Goal: Find specific page/section: Find specific page/section

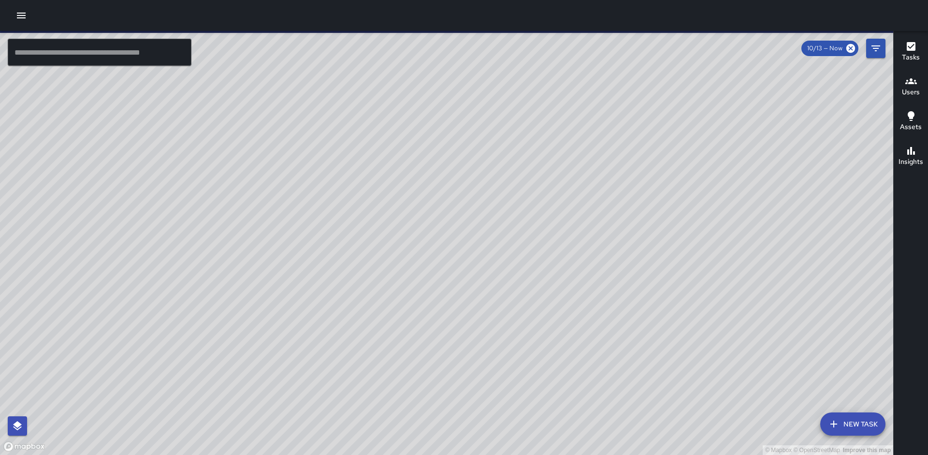
drag, startPoint x: 467, startPoint y: 227, endPoint x: 362, endPoint y: 174, distance: 117.6
click at [361, 175] on div "© Mapbox © OpenStreetMap Improve this map" at bounding box center [446, 243] width 893 height 424
click at [129, 52] on input "text" at bounding box center [100, 52] width 184 height 27
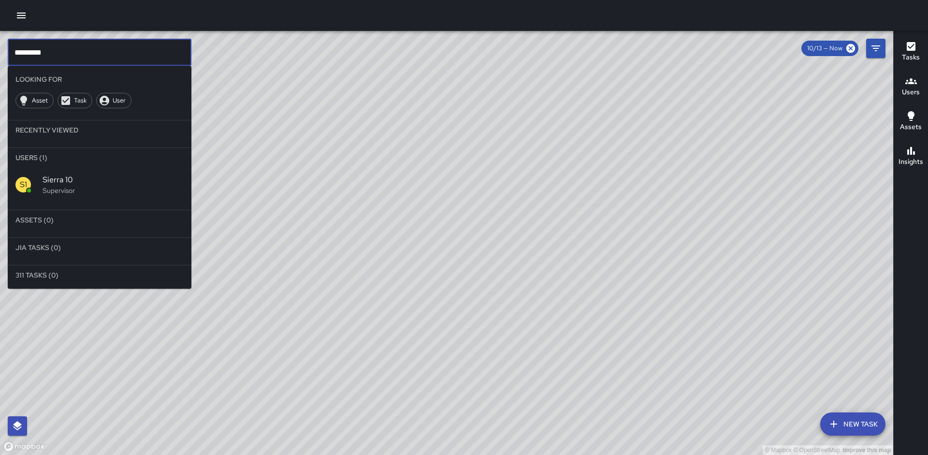
click at [107, 187] on p "Supervisor" at bounding box center [113, 191] width 141 height 10
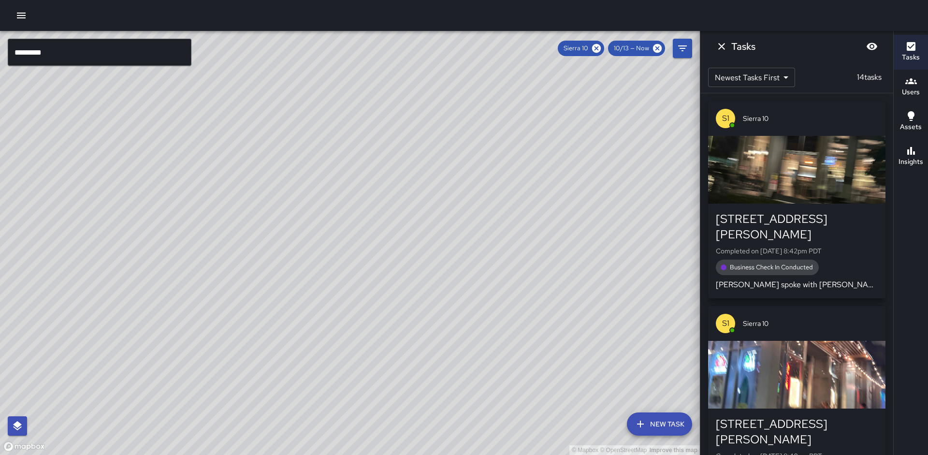
drag, startPoint x: 328, startPoint y: 221, endPoint x: 247, endPoint y: 291, distance: 106.9
click at [285, 319] on div "© Mapbox © OpenStreetMap Improve this map" at bounding box center [350, 243] width 700 height 424
drag, startPoint x: 286, startPoint y: 305, endPoint x: 238, endPoint y: 261, distance: 65.0
click at [238, 261] on div "© Mapbox © OpenStreetMap Improve this map" at bounding box center [350, 243] width 700 height 424
drag, startPoint x: 224, startPoint y: 264, endPoint x: 246, endPoint y: 333, distance: 72.5
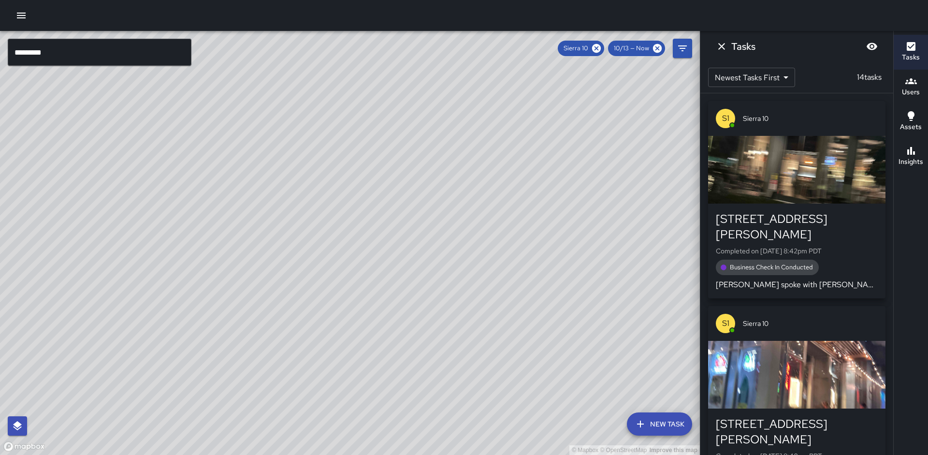
click at [246, 333] on div "© Mapbox © OpenStreetMap Improve this map" at bounding box center [350, 243] width 700 height 424
drag, startPoint x: 249, startPoint y: 372, endPoint x: 228, endPoint y: 356, distance: 26.3
click at [242, 345] on div "© Mapbox © OpenStreetMap Improve this map" at bounding box center [350, 243] width 700 height 424
click at [910, 163] on h6 "Insights" at bounding box center [910, 162] width 25 height 11
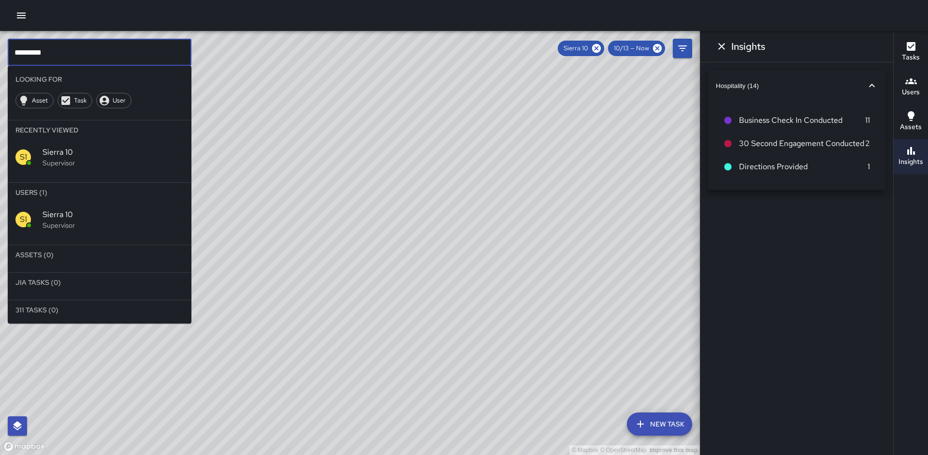
click at [58, 59] on input "*********" at bounding box center [100, 52] width 184 height 27
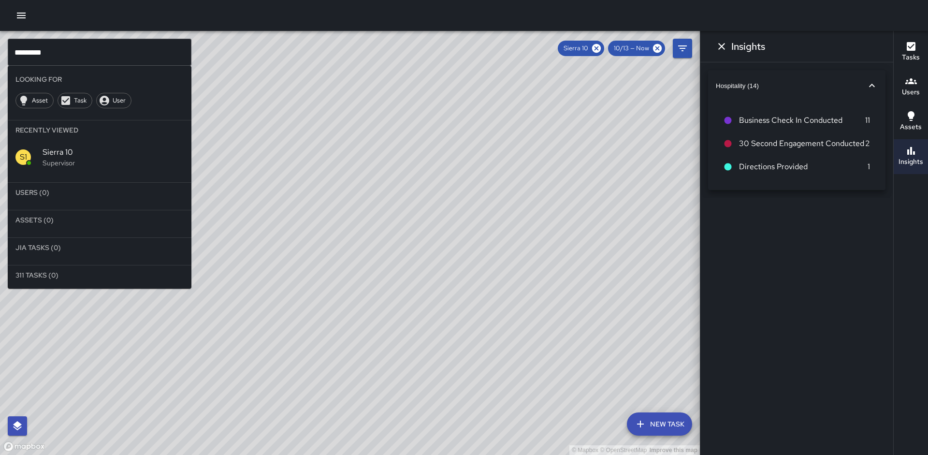
click at [602, 47] on icon at bounding box center [596, 48] width 11 height 11
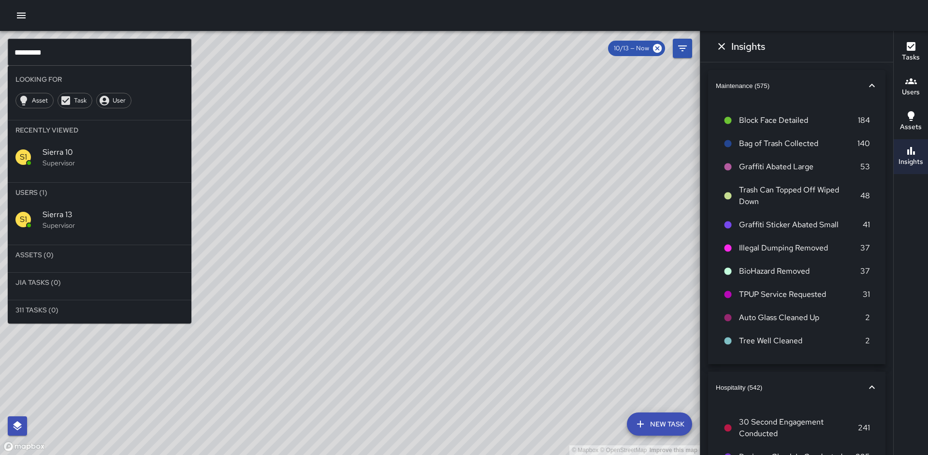
click at [125, 62] on input "*********" at bounding box center [100, 52] width 184 height 27
click at [115, 205] on div "S9 Sierra 9 Supervisor" at bounding box center [100, 219] width 184 height 35
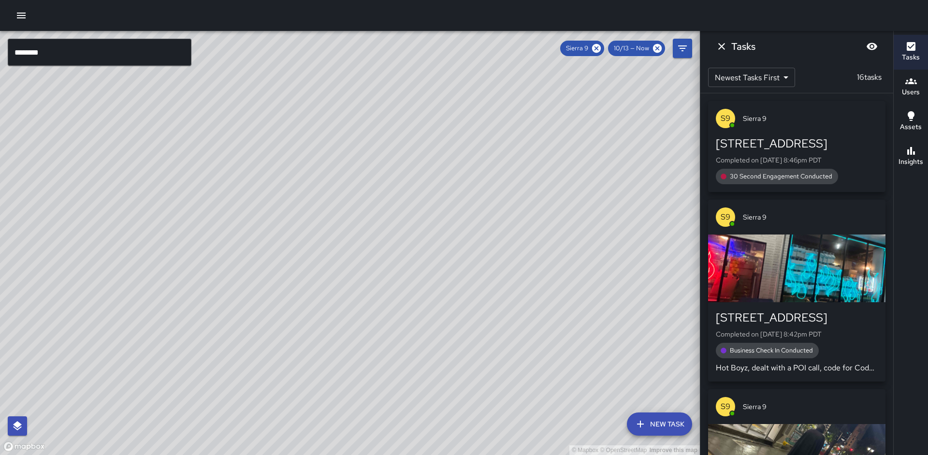
drag, startPoint x: 149, startPoint y: 230, endPoint x: 179, endPoint y: 135, distance: 98.7
click at [179, 135] on div "© Mapbox © OpenStreetMap Improve this map" at bounding box center [350, 243] width 700 height 424
drag, startPoint x: 162, startPoint y: 235, endPoint x: 174, endPoint y: 197, distance: 40.5
click at [174, 197] on div "© Mapbox © OpenStreetMap Improve this map" at bounding box center [350, 243] width 700 height 424
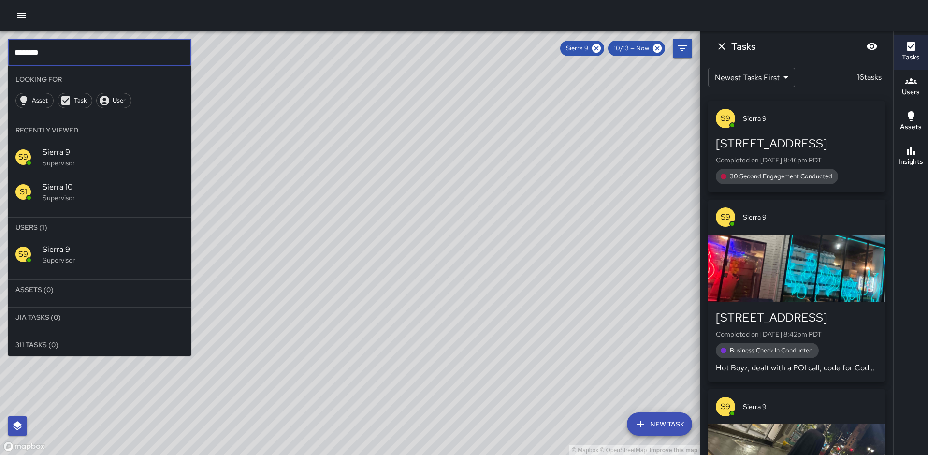
click at [64, 47] on input "********" at bounding box center [100, 52] width 184 height 27
click at [93, 196] on p "Supervisor" at bounding box center [113, 198] width 141 height 10
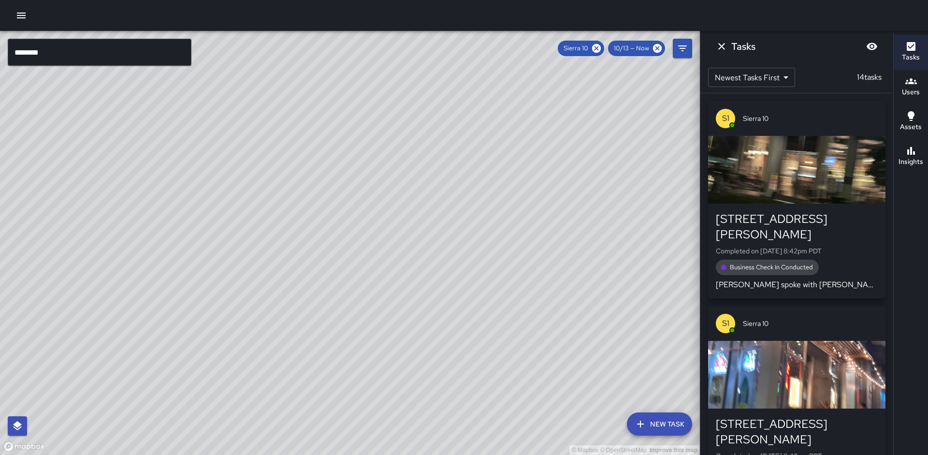
drag, startPoint x: 255, startPoint y: 179, endPoint x: 203, endPoint y: 245, distance: 83.6
click at [203, 245] on div "© Mapbox © OpenStreetMap Improve this map" at bounding box center [350, 243] width 700 height 424
click at [120, 51] on input "********" at bounding box center [100, 52] width 184 height 27
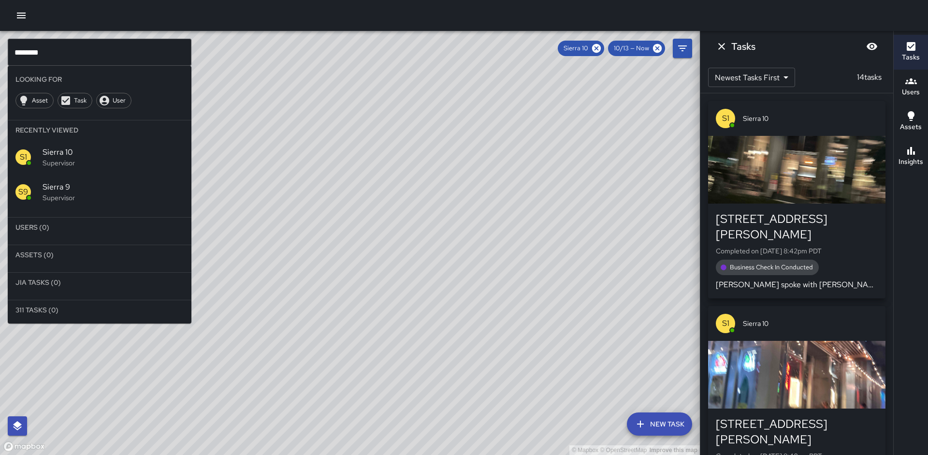
click at [594, 48] on icon at bounding box center [596, 48] width 9 height 9
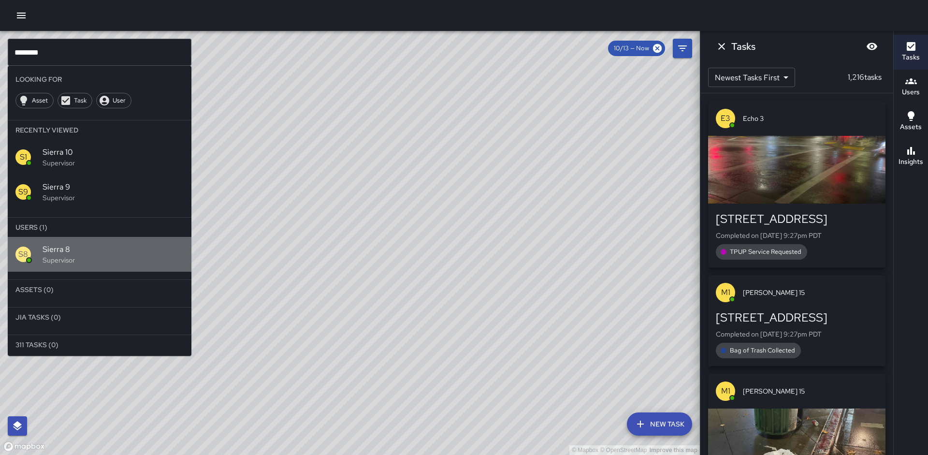
click at [72, 257] on p "Supervisor" at bounding box center [113, 260] width 141 height 10
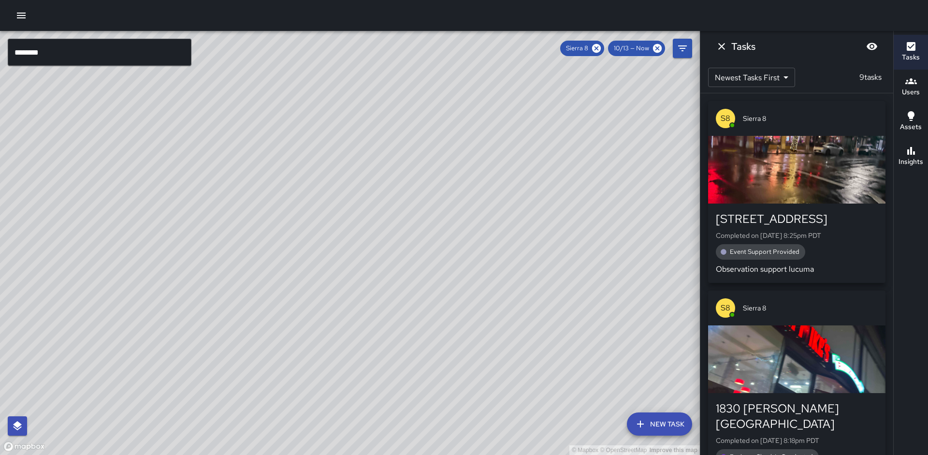
drag, startPoint x: 86, startPoint y: 255, endPoint x: 113, endPoint y: 238, distance: 31.9
click at [113, 238] on div "© Mapbox © OpenStreetMap Improve this map" at bounding box center [350, 243] width 700 height 424
click at [923, 152] on button "Insights" at bounding box center [911, 156] width 34 height 35
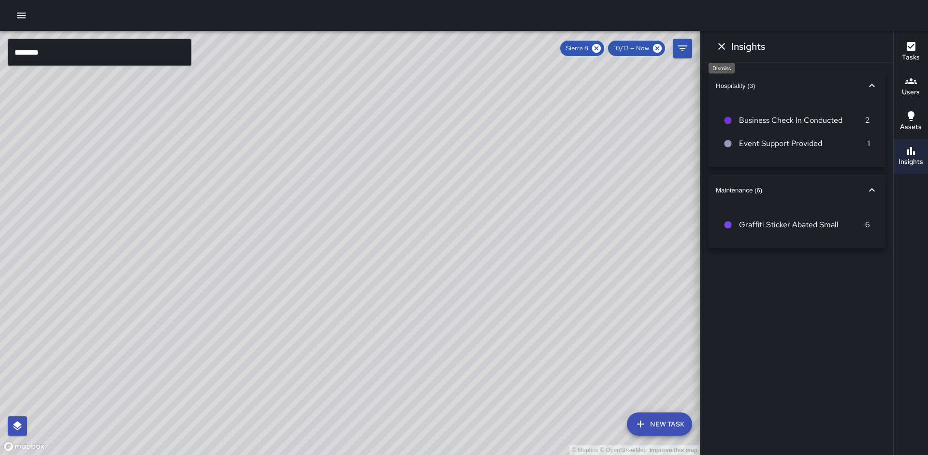
click at [727, 47] on icon "Dismiss" at bounding box center [722, 47] width 12 height 12
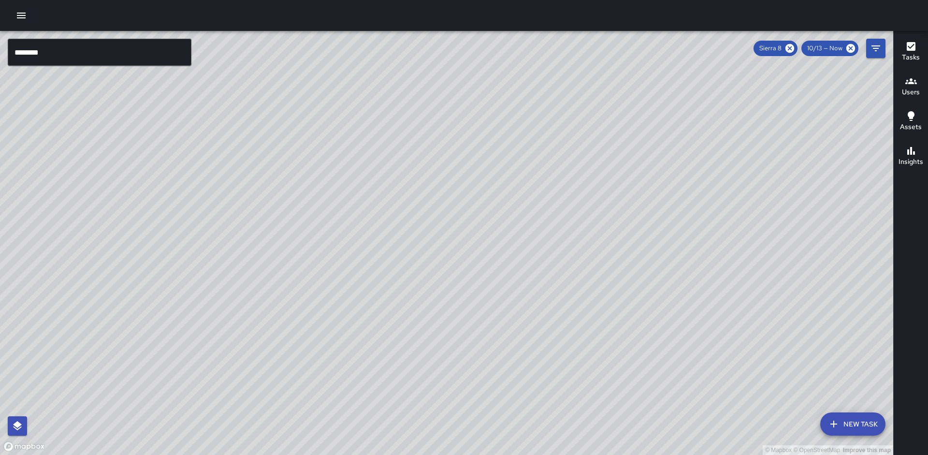
drag, startPoint x: 602, startPoint y: 202, endPoint x: 651, endPoint y: 138, distance: 80.7
click at [651, 138] on div "© Mapbox © OpenStreetMap Improve this map" at bounding box center [446, 243] width 893 height 424
drag, startPoint x: 390, startPoint y: 212, endPoint x: 380, endPoint y: 198, distance: 17.2
click at [380, 198] on div "© Mapbox © OpenStreetMap Improve this map" at bounding box center [446, 243] width 893 height 424
click at [145, 70] on div "© Mapbox © OpenStreetMap Improve this map" at bounding box center [446, 243] width 893 height 424
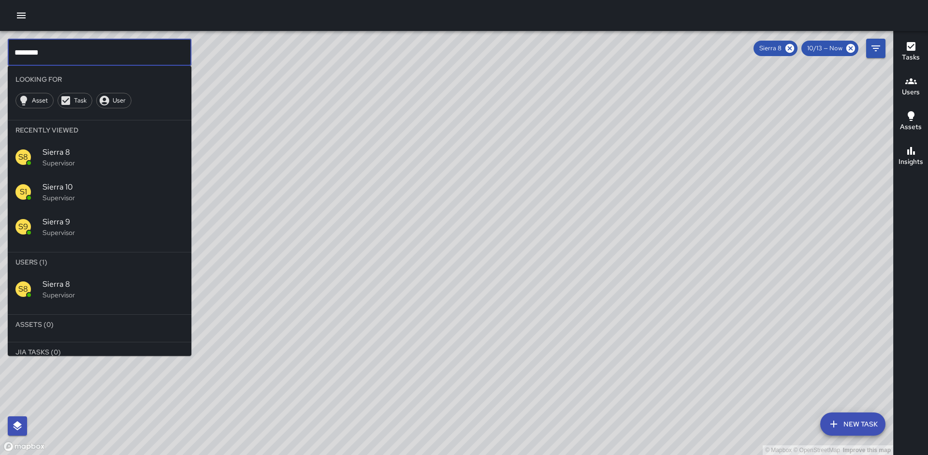
click at [139, 56] on input "********" at bounding box center [100, 52] width 184 height 27
type input "*"
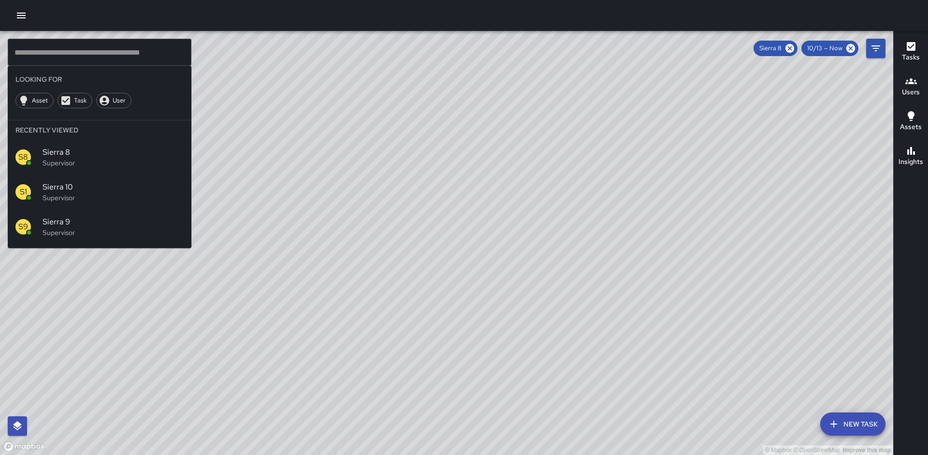
drag, startPoint x: 200, startPoint y: 64, endPoint x: 180, endPoint y: 60, distance: 19.6
click at [197, 63] on div "© Mapbox © OpenStreetMap Improve this map" at bounding box center [446, 243] width 893 height 424
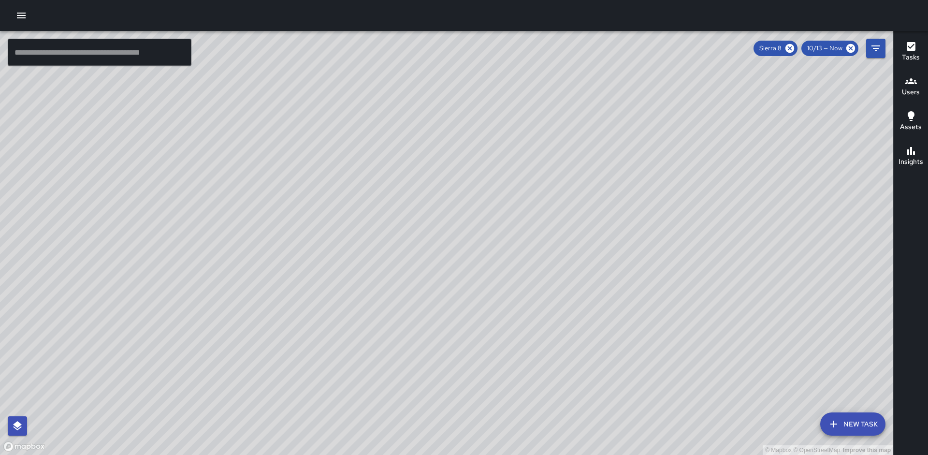
drag, startPoint x: 425, startPoint y: 130, endPoint x: 370, endPoint y: 99, distance: 63.2
click at [370, 99] on div "© Mapbox © OpenStreetMap Improve this map" at bounding box center [446, 243] width 893 height 424
drag, startPoint x: 319, startPoint y: 165, endPoint x: 305, endPoint y: 204, distance: 41.3
click at [305, 204] on div "© Mapbox © OpenStreetMap Improve this map" at bounding box center [446, 243] width 893 height 424
click at [790, 50] on icon at bounding box center [789, 48] width 9 height 9
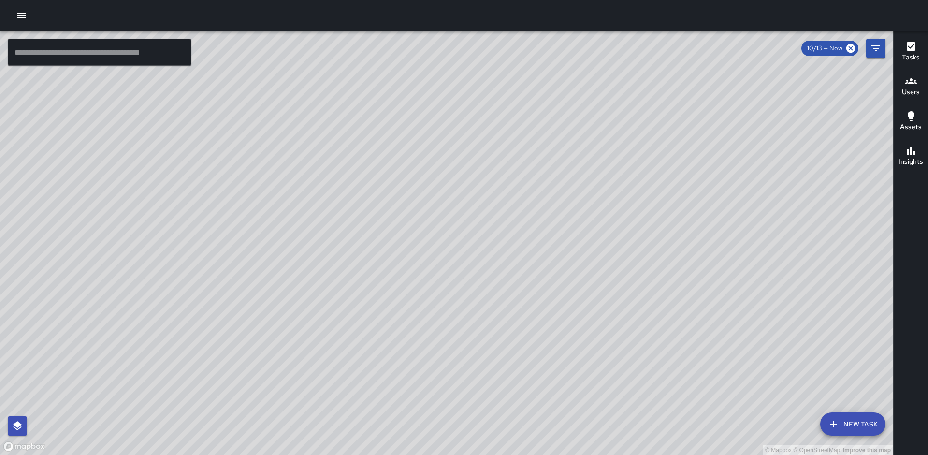
drag, startPoint x: 702, startPoint y: 113, endPoint x: 696, endPoint y: 97, distance: 16.8
click at [713, 103] on div "© Mapbox © OpenStreetMap Improve this map" at bounding box center [446, 243] width 893 height 424
drag, startPoint x: 372, startPoint y: 231, endPoint x: 474, endPoint y: 223, distance: 101.8
click at [479, 214] on div "© Mapbox © OpenStreetMap Improve this map" at bounding box center [446, 243] width 893 height 424
click at [134, 39] on input "text" at bounding box center [100, 52] width 184 height 27
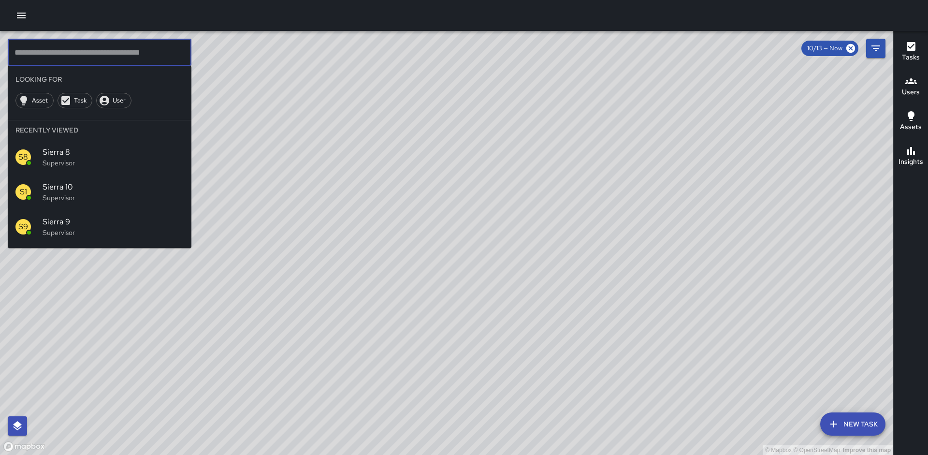
click at [136, 49] on input "text" at bounding box center [100, 52] width 184 height 27
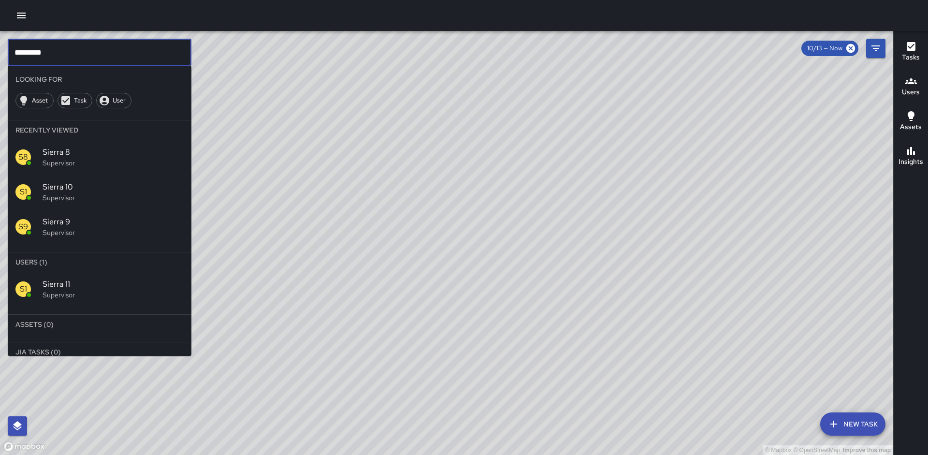
type input "*********"
